Goal: Transaction & Acquisition: Download file/media

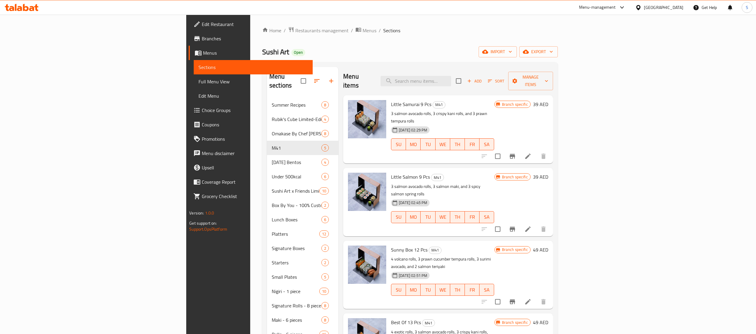
scroll to position [147, 0]
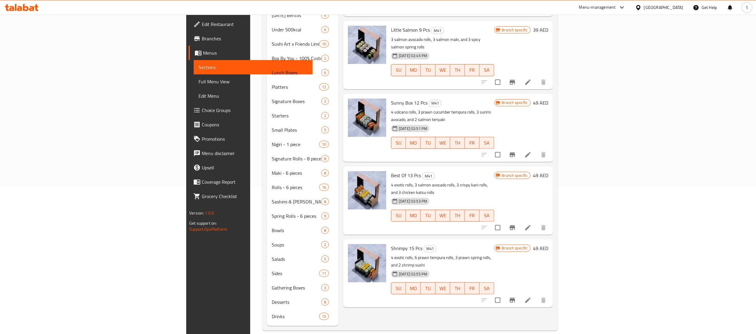
click at [662, 6] on div "[GEOGRAPHIC_DATA]" at bounding box center [663, 7] width 39 height 7
click at [602, 126] on div "[GEOGRAPHIC_DATA]" at bounding box center [618, 131] width 49 height 14
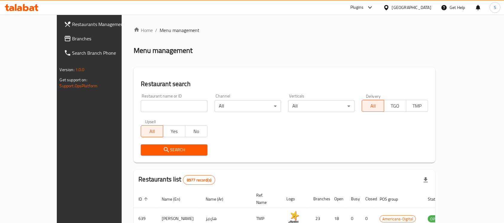
click at [152, 107] on input "search" at bounding box center [174, 106] width 66 height 12
paste input "612351"
type input "612351"
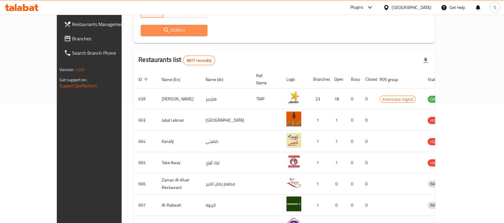
click at [159, 32] on span "Search" at bounding box center [174, 30] width 57 height 7
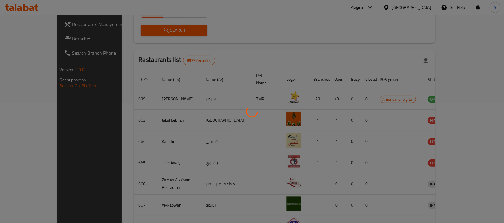
scroll to position [32, 0]
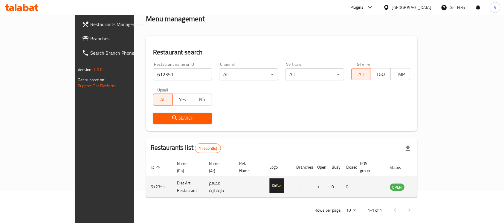
click at [437, 176] on td "enhanced table" at bounding box center [426, 186] width 21 height 21
click at [428, 183] on icon "enhanced table" at bounding box center [424, 186] width 7 height 7
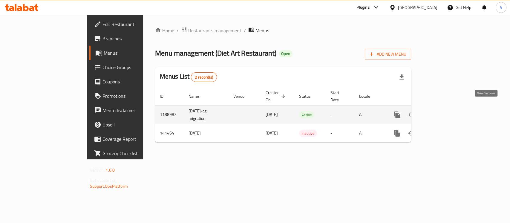
click at [443, 112] on icon "enhanced table" at bounding box center [440, 114] width 5 height 5
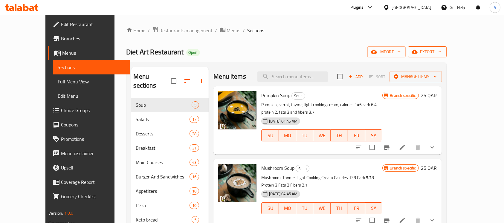
click at [447, 50] on button "export" at bounding box center [427, 51] width 39 height 11
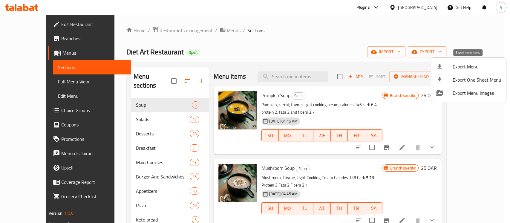
click at [459, 67] on span "Export Menu" at bounding box center [477, 66] width 49 height 7
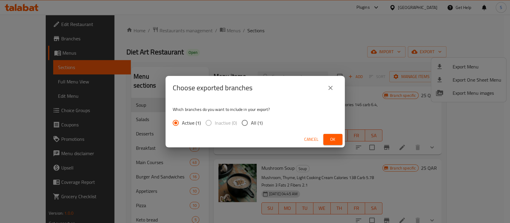
click at [249, 123] on input "All (1)" at bounding box center [245, 123] width 13 height 13
radio input "true"
click at [326, 135] on button "Ok" at bounding box center [332, 139] width 19 height 11
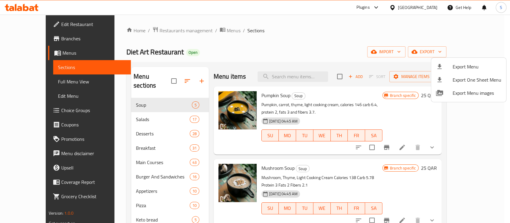
click at [380, 18] on div at bounding box center [255, 111] width 510 height 223
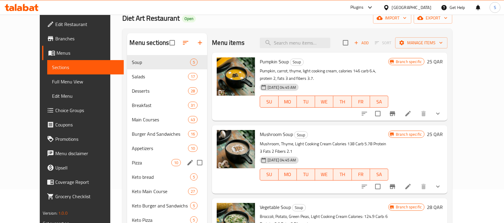
scroll to position [80, 0]
